Goal: Communication & Community: Answer question/provide support

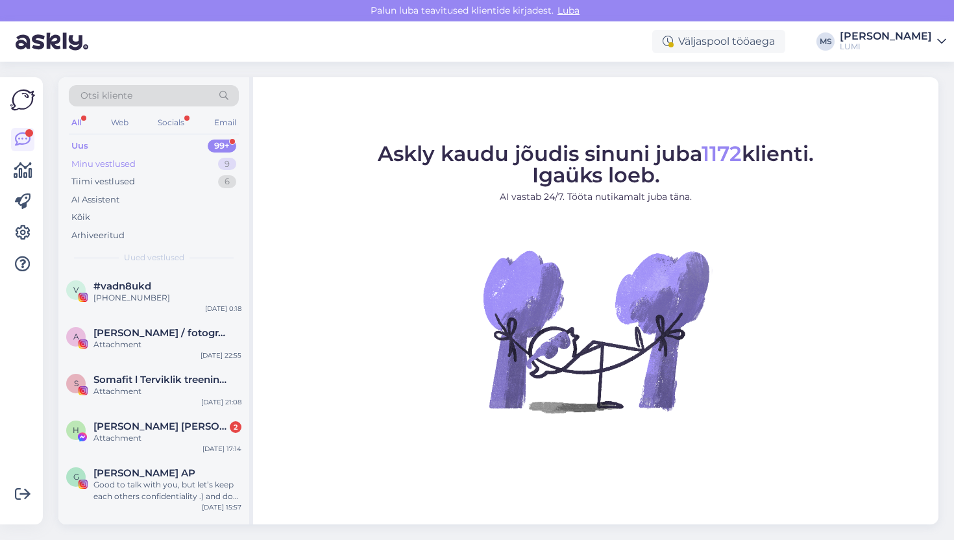
click at [132, 158] on div "Minu vestlused" at bounding box center [103, 164] width 64 height 13
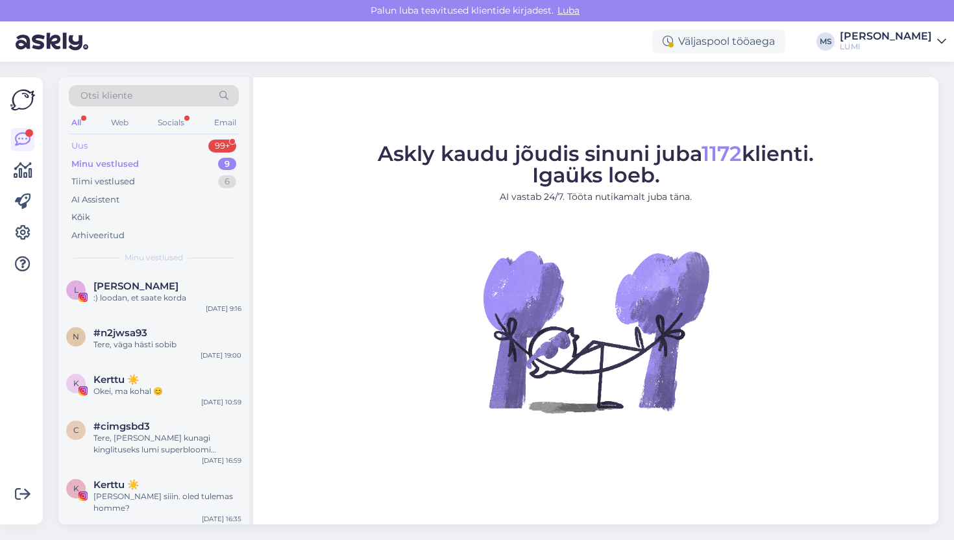
click at [133, 150] on div "Uus 99+" at bounding box center [154, 146] width 170 height 18
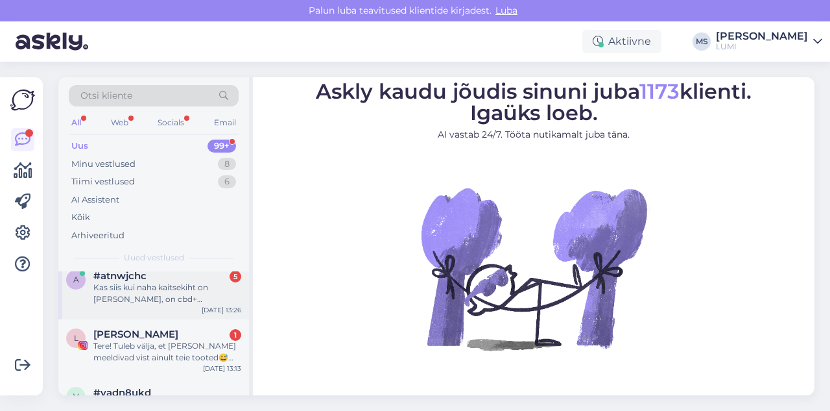
scroll to position [13, 0]
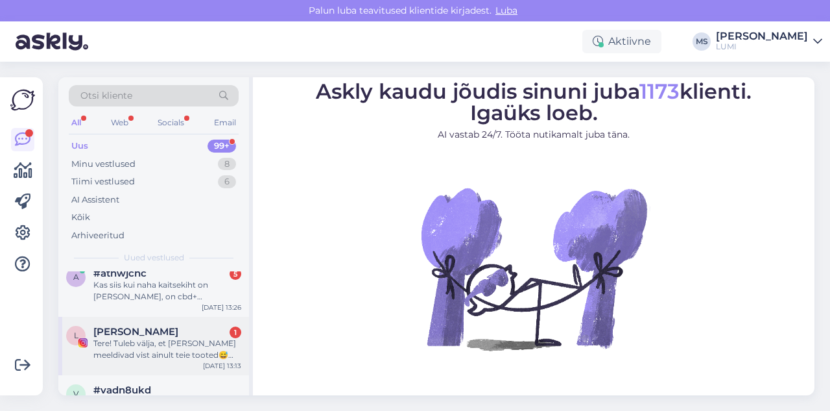
click at [136, 337] on div "[PERSON_NAME] 1" at bounding box center [167, 332] width 148 height 12
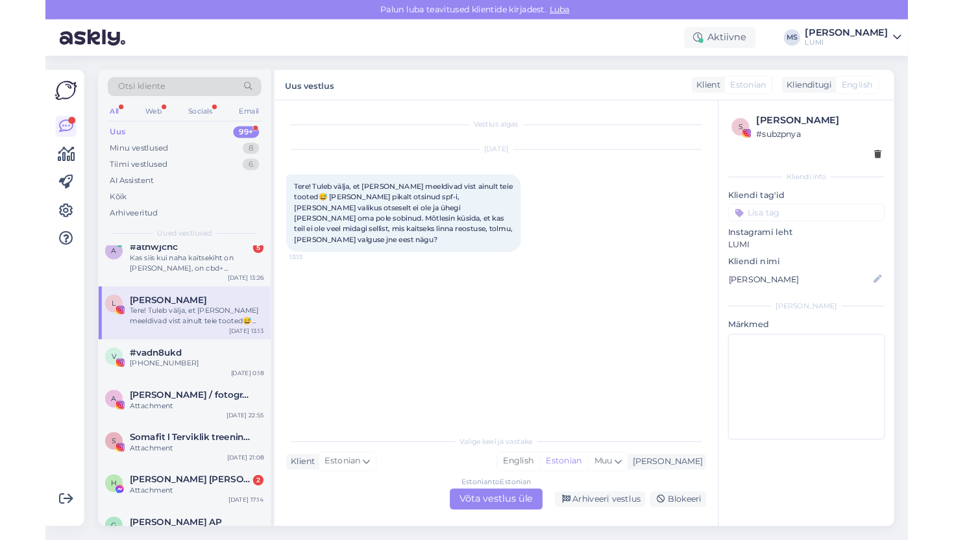
scroll to position [0, 0]
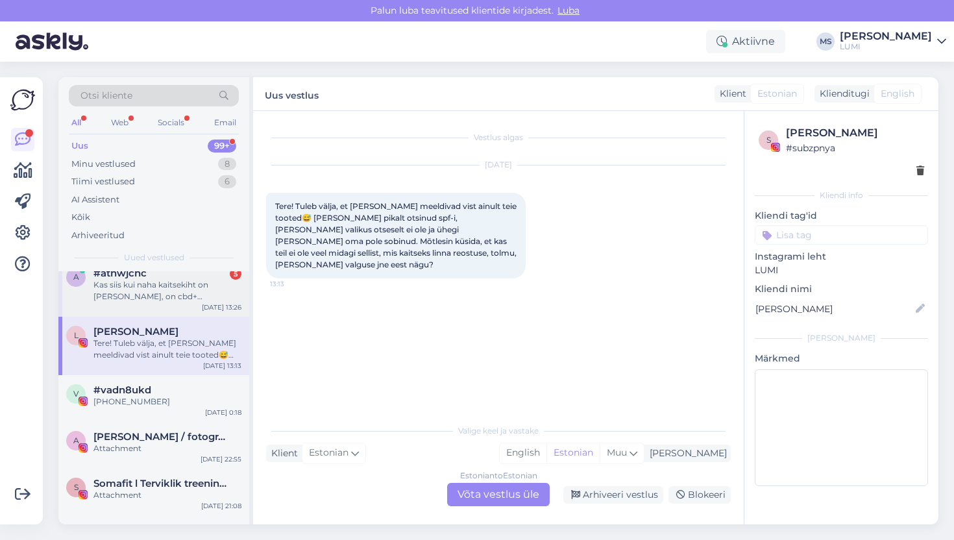
click at [156, 298] on div "Kas siis kui naha kaitsekiht on [PERSON_NAME], on cbd+ tõenäoliselt valus [PERS…" at bounding box center [167, 290] width 148 height 23
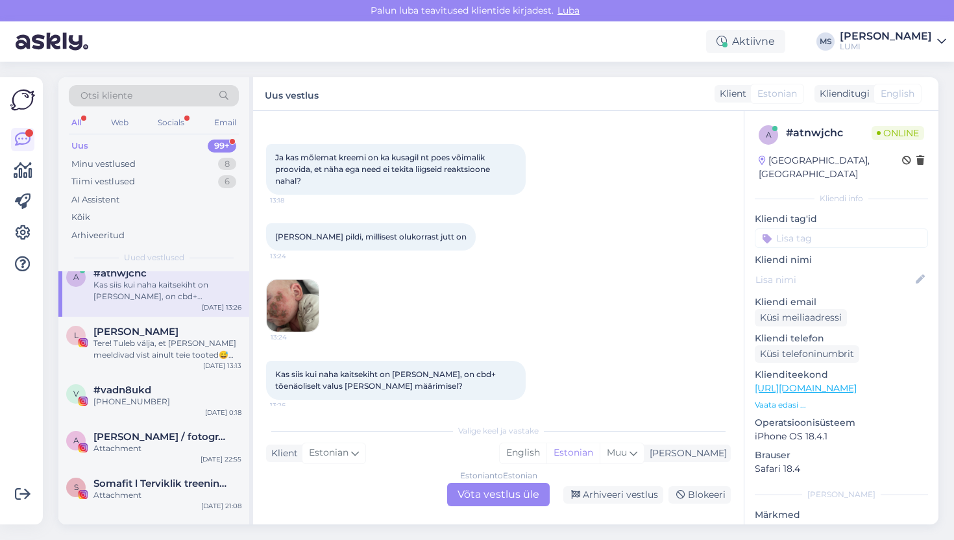
scroll to position [208, 0]
click at [280, 324] on img at bounding box center [293, 305] width 52 height 52
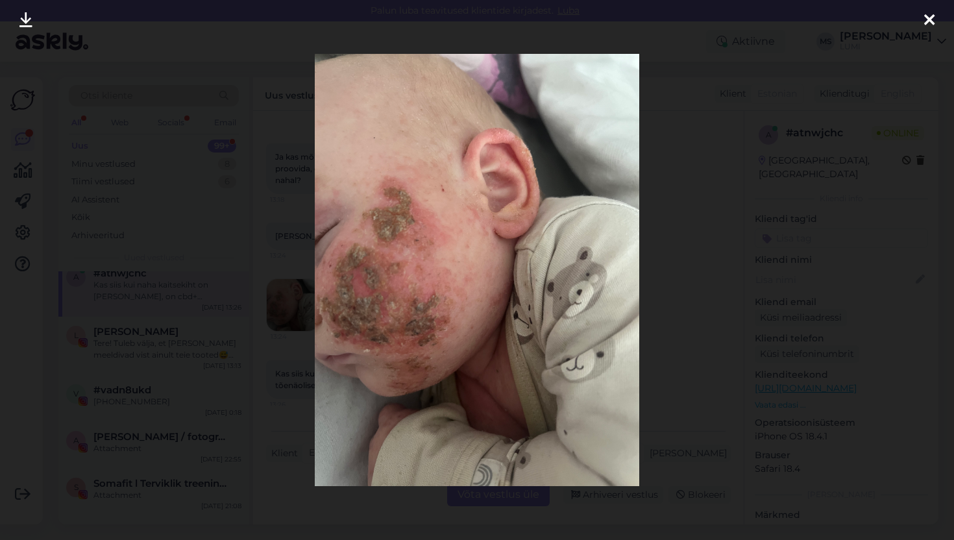
click at [830, 23] on icon at bounding box center [929, 20] width 10 height 17
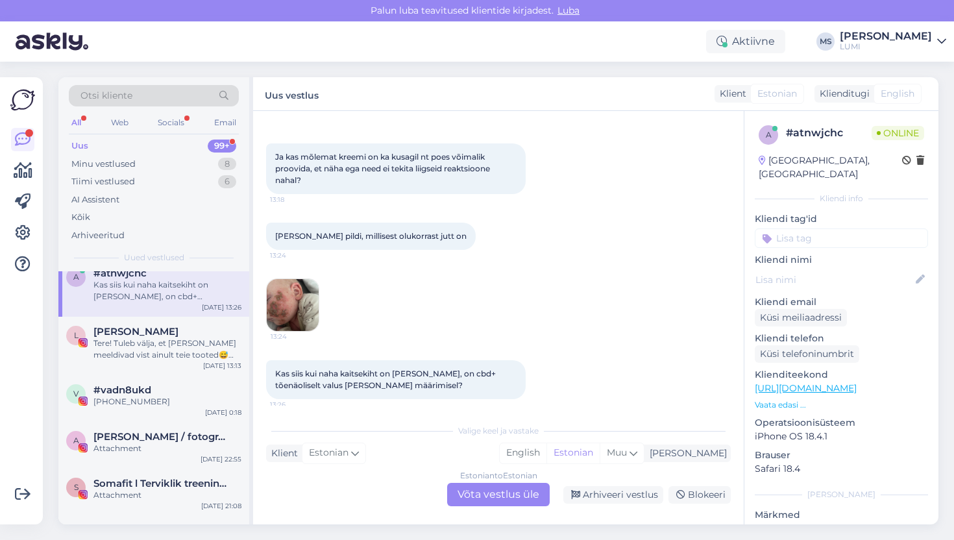
scroll to position [215, 0]
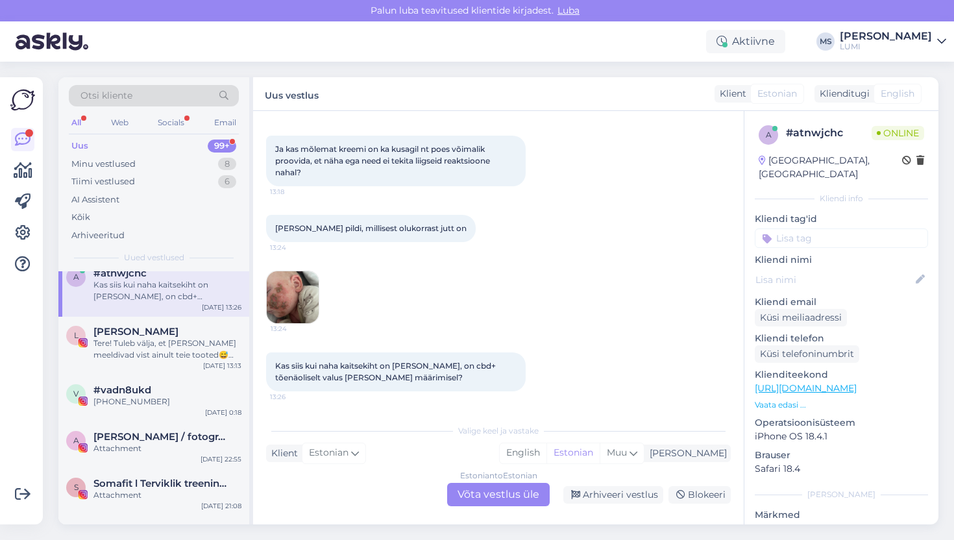
click at [516, 410] on div "Estonian to Estonian Võta vestlus üle" at bounding box center [498, 494] width 103 height 23
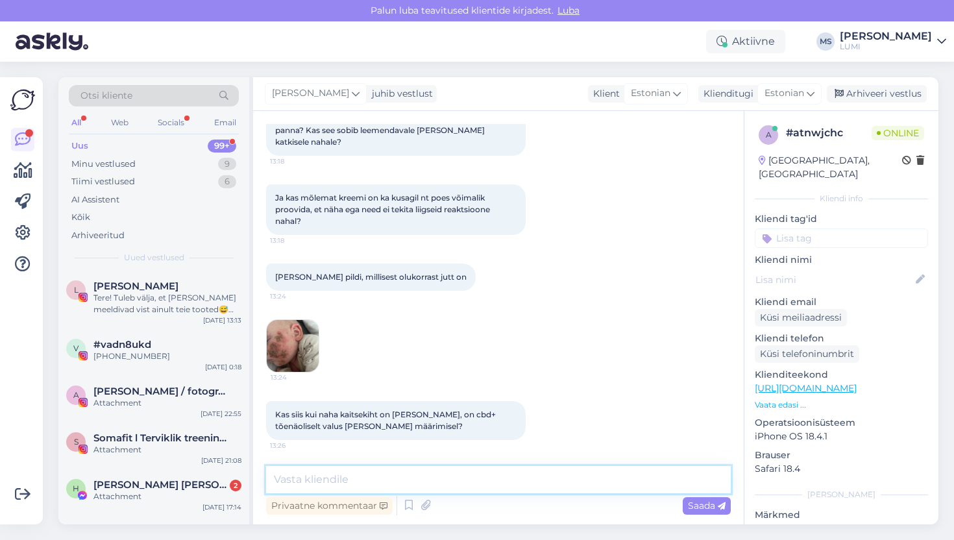
click at [457, 410] on textarea at bounding box center [498, 479] width 465 height 27
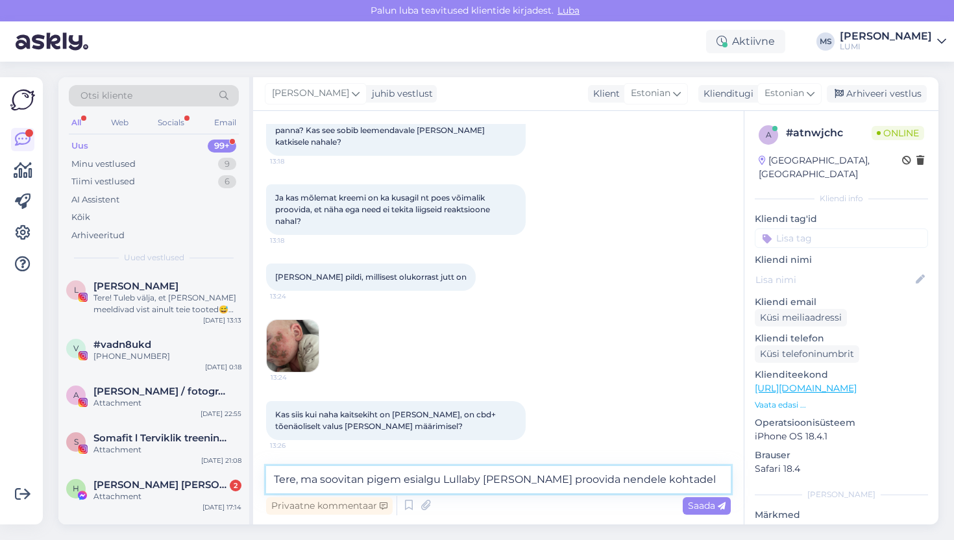
type textarea "Tere, ma soovitan pigem esialgu Lullaby [PERSON_NAME] proovida nendele kohtadele"
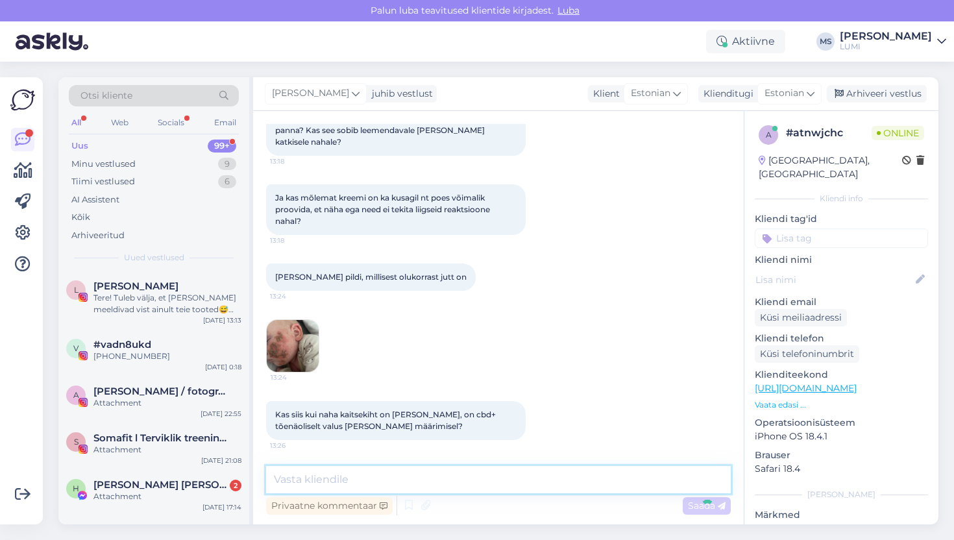
scroll to position [234, 0]
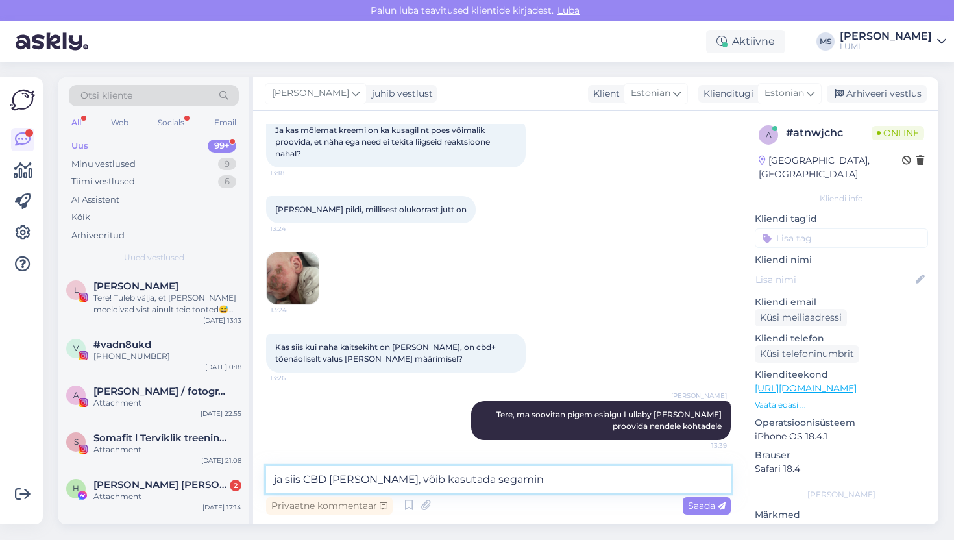
type textarea "ja siis CBD [PERSON_NAME], võib kasutada segamini"
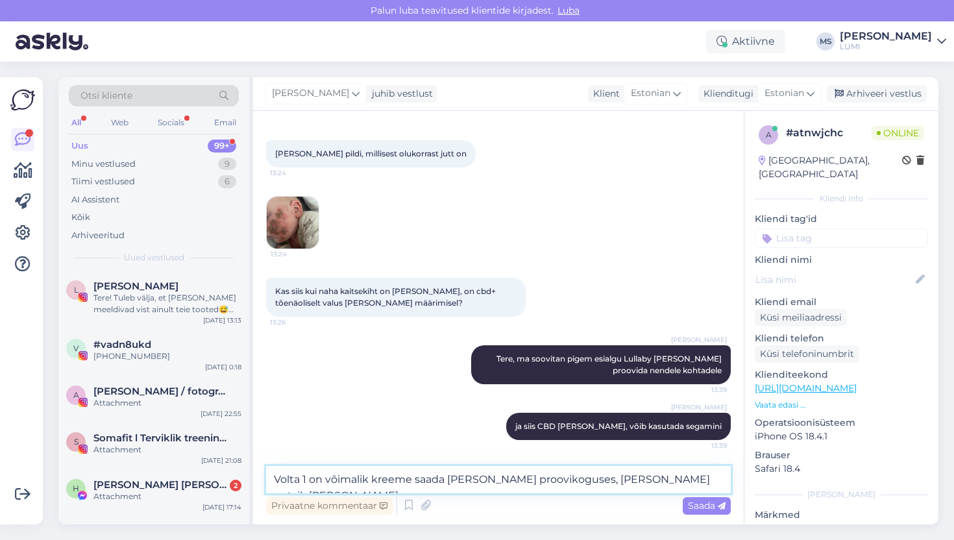
click at [642, 410] on textarea "Volta 1 on võimalik kreeme saada [PERSON_NAME] proovikoguses, [PERSON_NAME] pot…" at bounding box center [498, 479] width 465 height 27
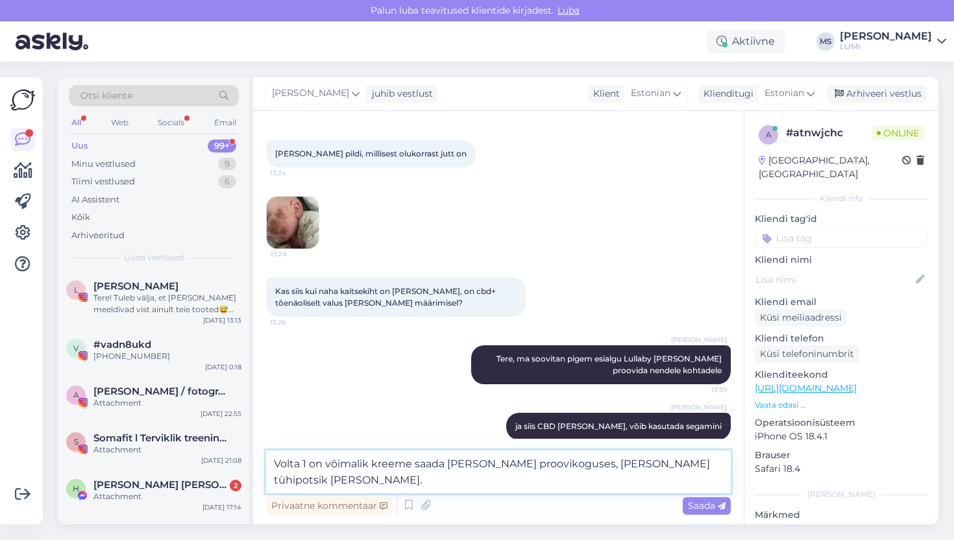
type textarea "Volta 1 on võimalik kreeme saada [PERSON_NAME] proovikoguses, [PERSON_NAME] tüh…"
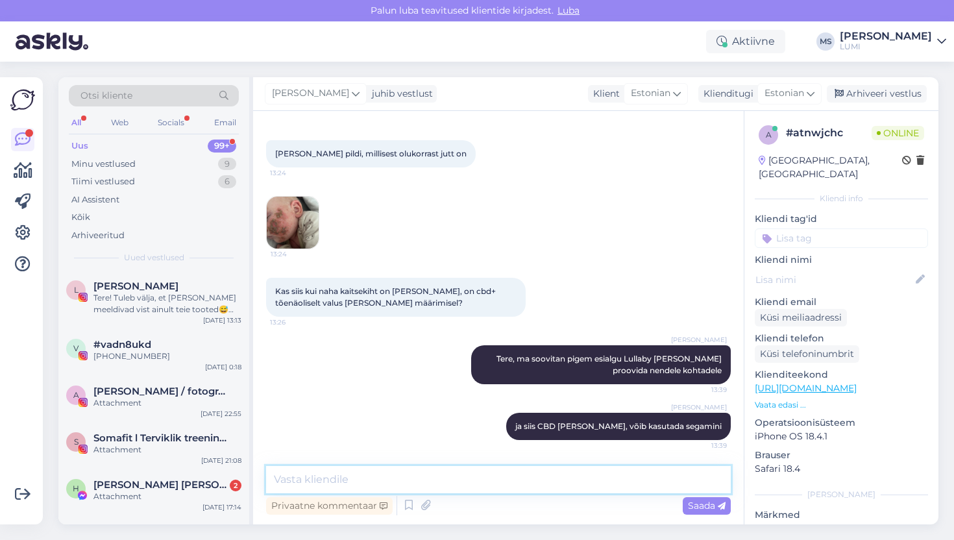
scroll to position [357, 0]
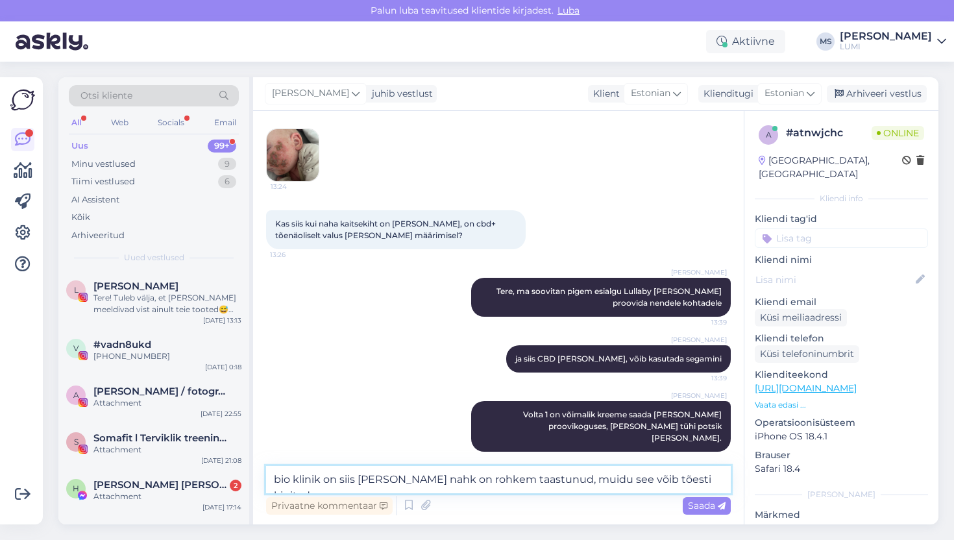
type textarea "bio klinik on siis [PERSON_NAME] nahk on rohkem taastunud, muidu see võib tõest…"
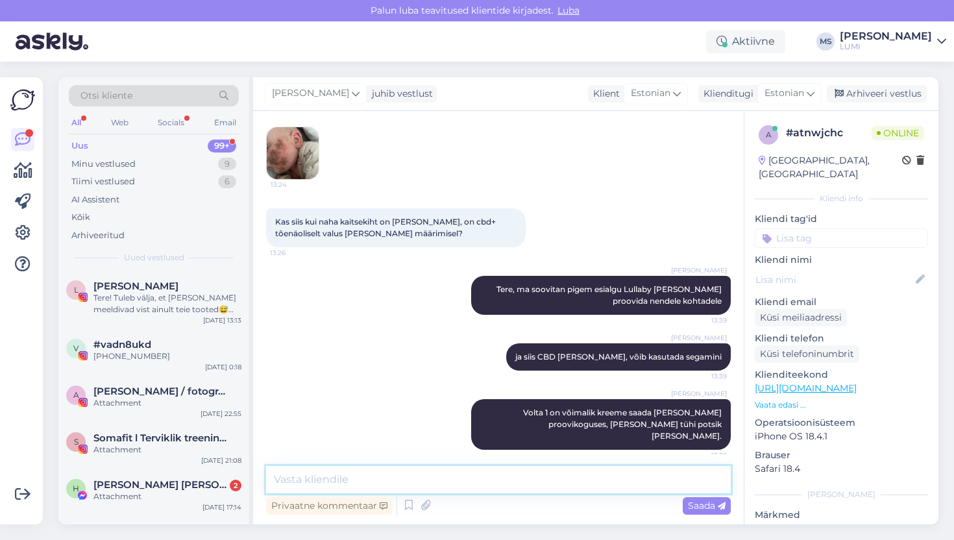
scroll to position [326, 0]
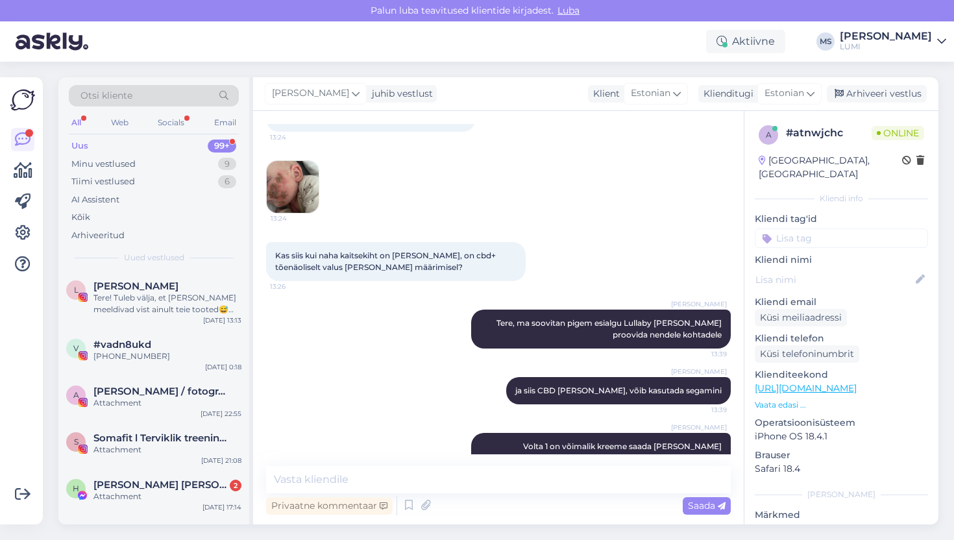
click at [308, 191] on img at bounding box center [293, 187] width 52 height 52
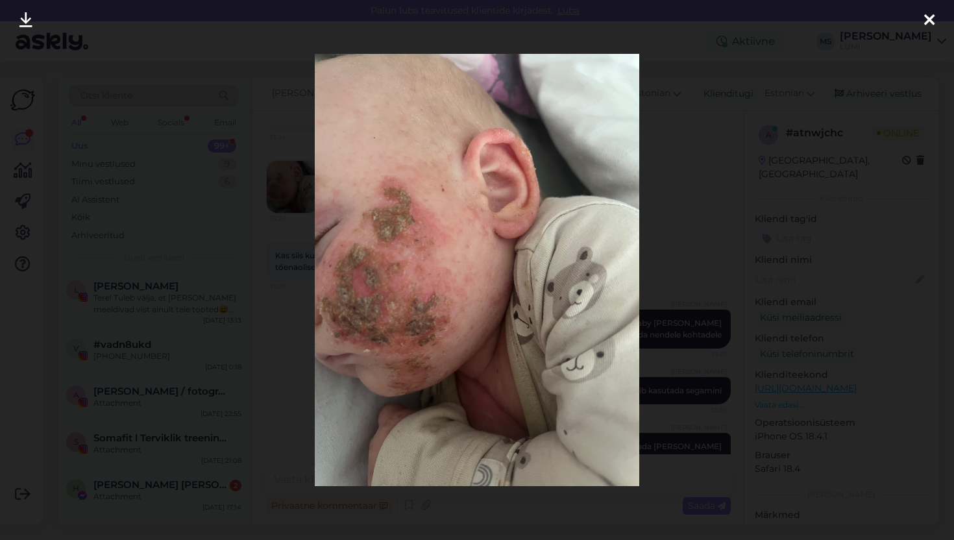
click at [830, 17] on icon at bounding box center [929, 20] width 10 height 17
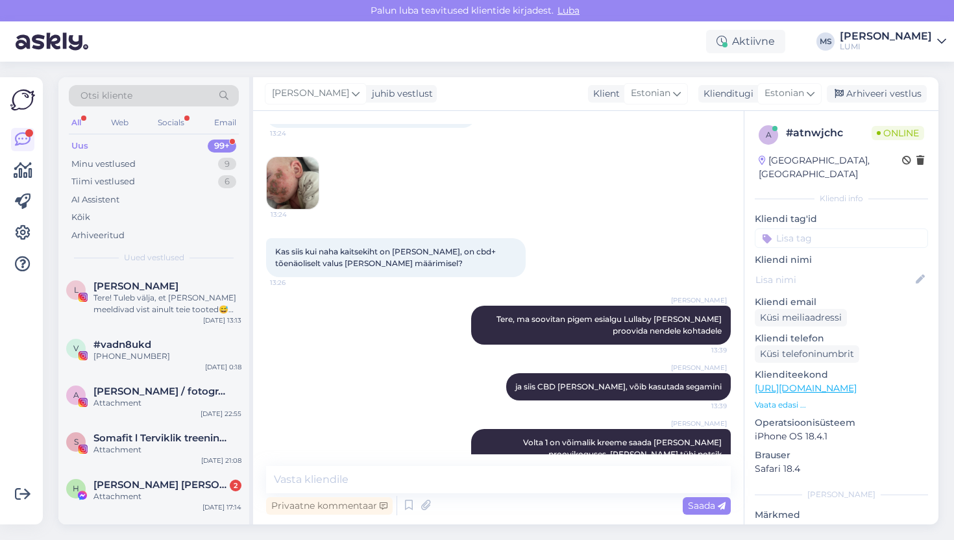
scroll to position [425, 0]
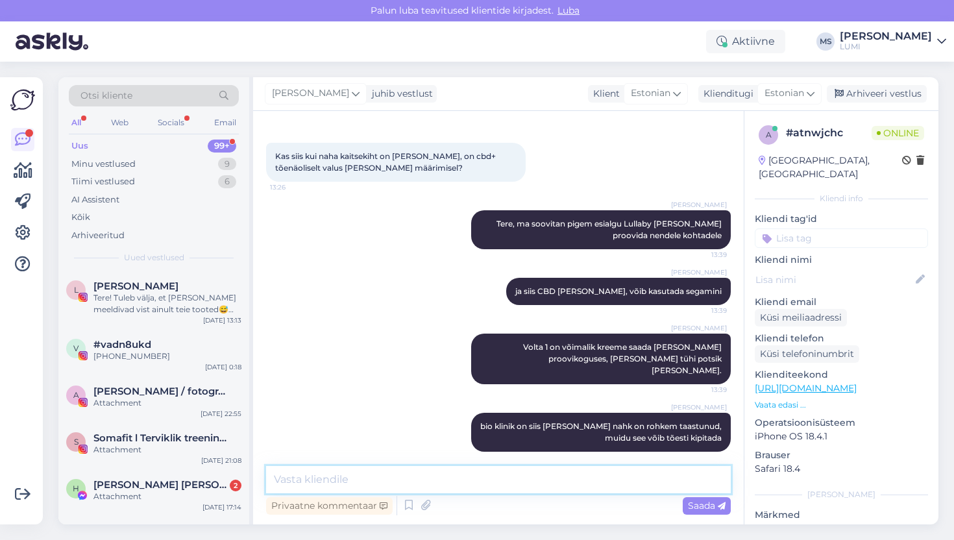
click at [473, 410] on textarea at bounding box center [498, 479] width 465 height 27
type textarea "Kas te olete arsti salve ka määrinud [PERSON_NAME]?"
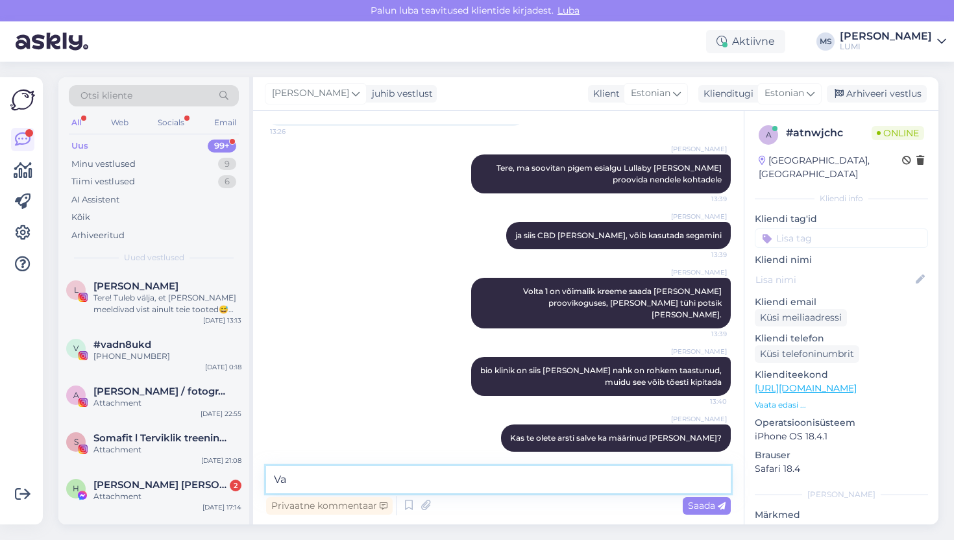
type textarea "V"
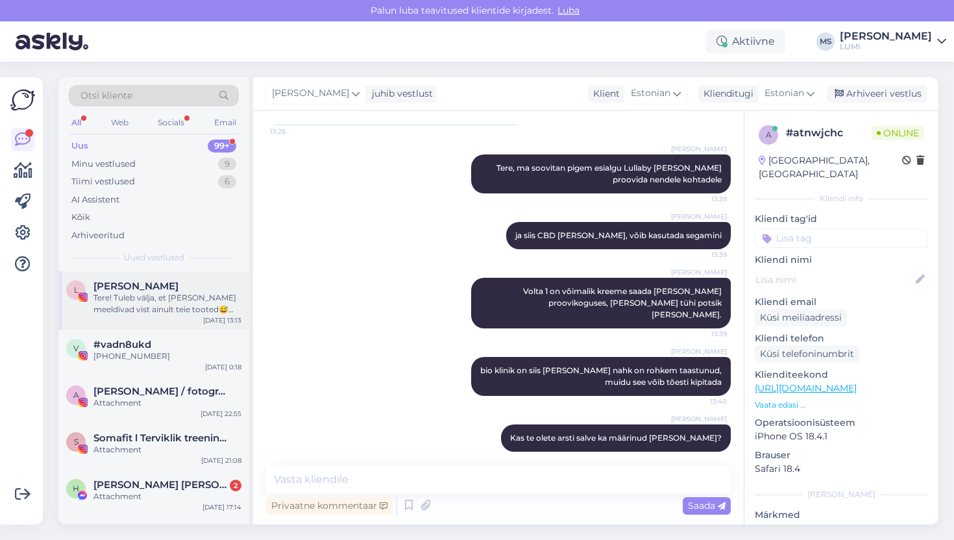
click at [200, 294] on div "Tere! Tuleb välja, et [PERSON_NAME] meeldivad vist ainult teie tooted😅 [PERSON_…" at bounding box center [167, 303] width 148 height 23
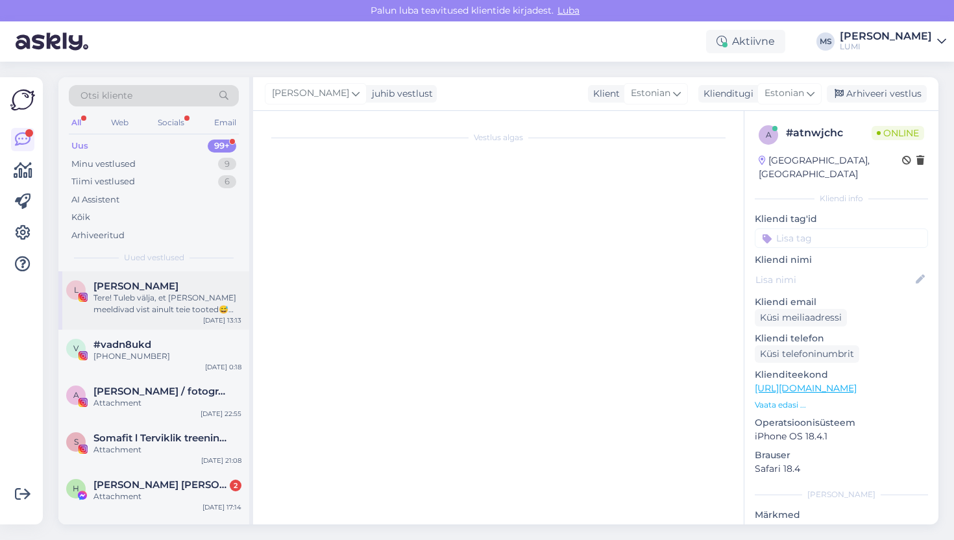
scroll to position [0, 0]
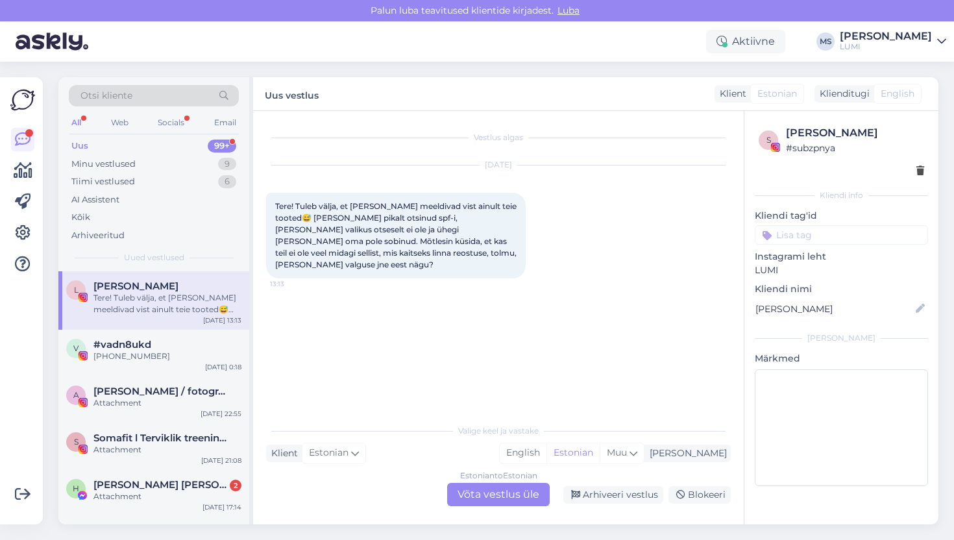
click at [490, 410] on div "Estonian to Estonian Võta vestlus üle" at bounding box center [498, 494] width 103 height 23
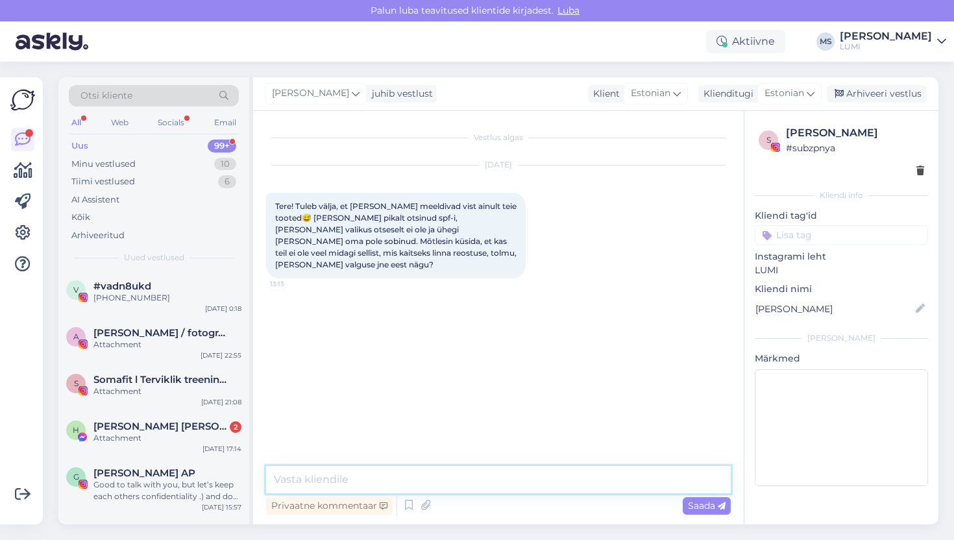
click at [484, 410] on textarea at bounding box center [498, 479] width 465 height 27
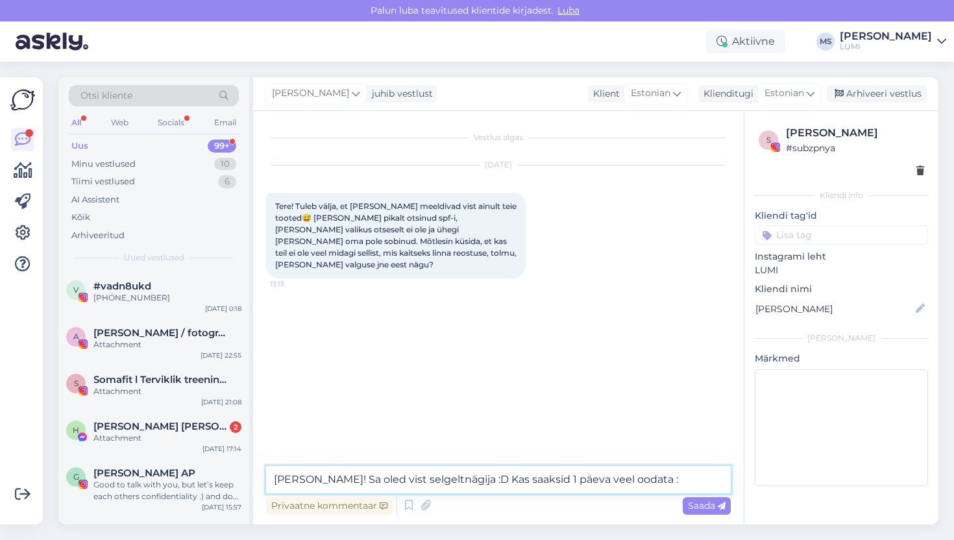
type textarea "[PERSON_NAME]! Sa oled vist selgeltnägija :D Kas saaksid 1 päeva veel oodata :D"
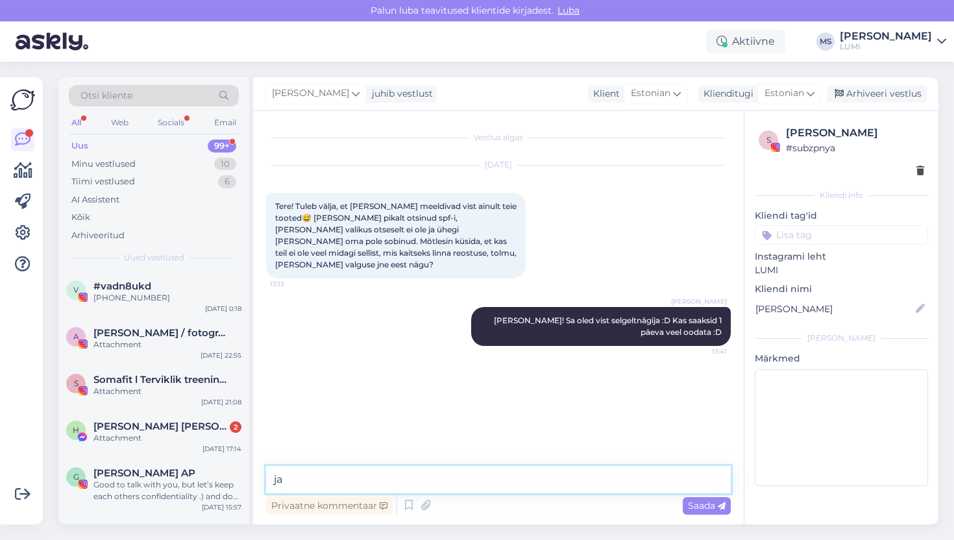
type textarea "j"
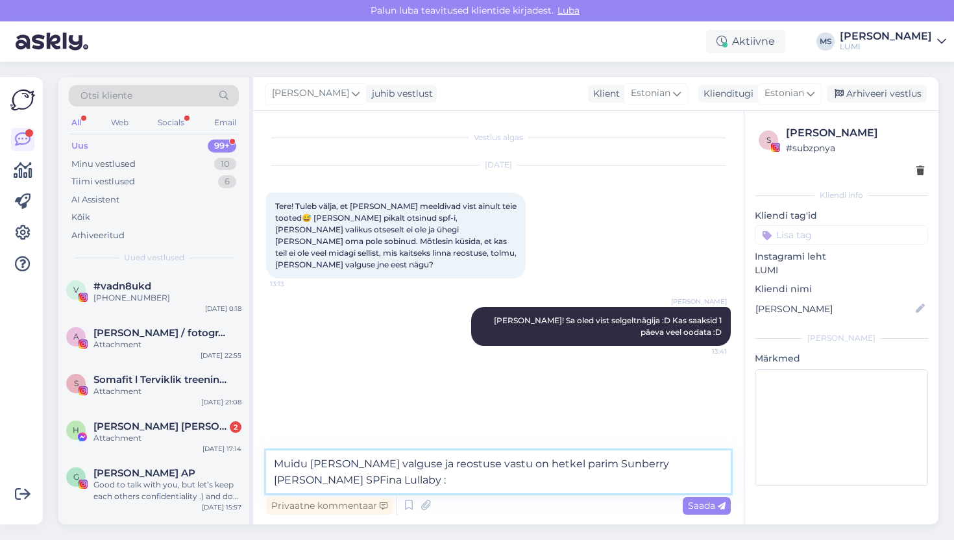
type textarea "Muidu [PERSON_NAME] valguse ja reostuse vastu on hetkel parim Sunberry [PERSON_…"
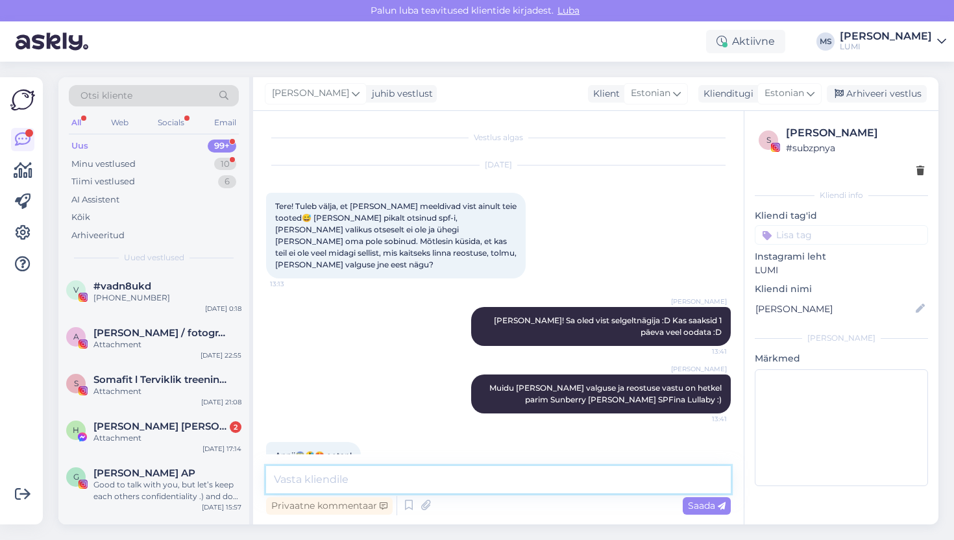
scroll to position [18, 0]
